Goal: Find specific page/section: Find specific page/section

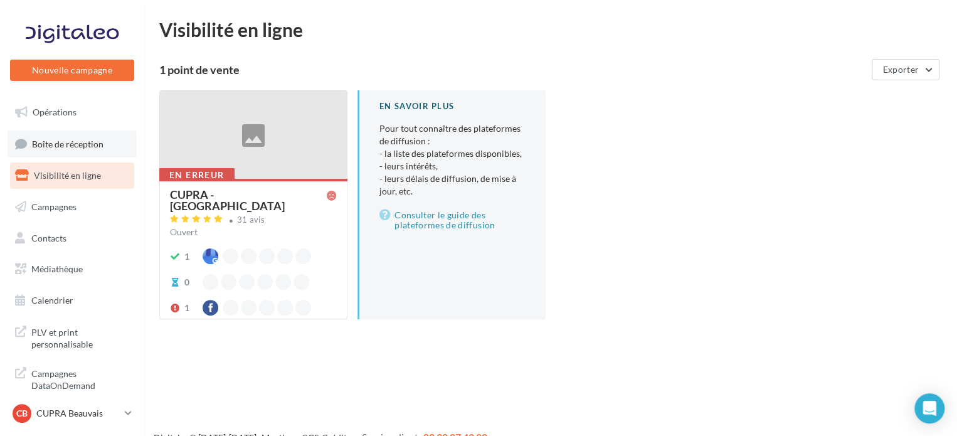
click at [63, 146] on span "Boîte de réception" at bounding box center [68, 143] width 72 height 11
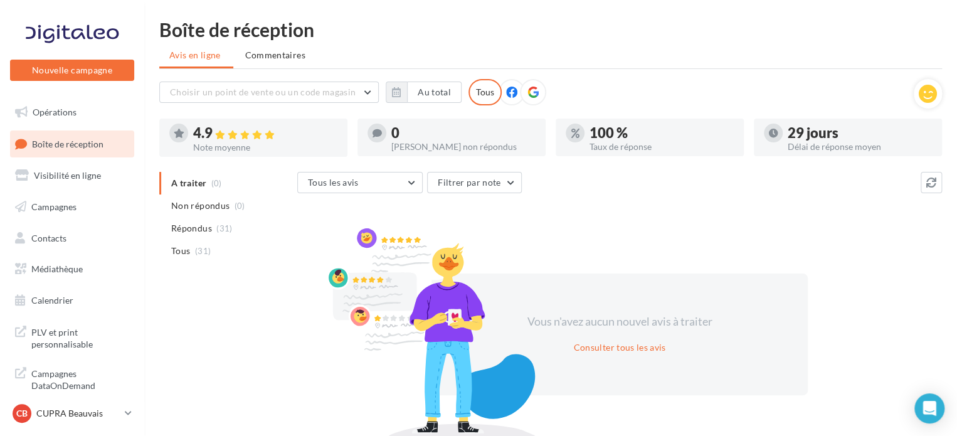
scroll to position [58, 0]
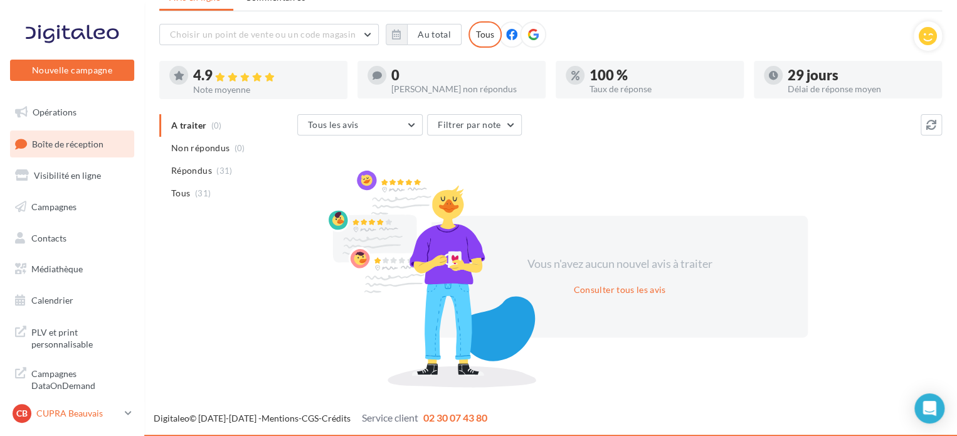
click at [115, 410] on p "CUPRA Beauvais" at bounding box center [77, 413] width 83 height 13
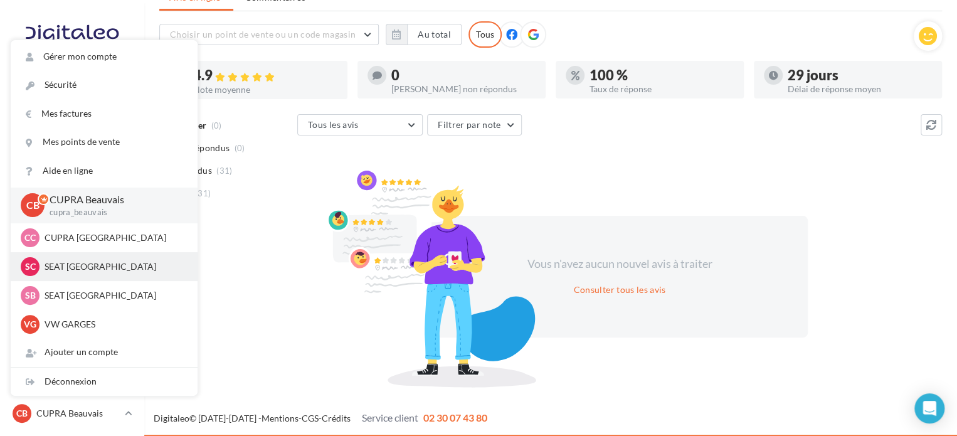
click at [67, 258] on div "SC SEAT [GEOGRAPHIC_DATA] SEAT-TILLE" at bounding box center [104, 266] width 167 height 19
